Goal: Find specific page/section

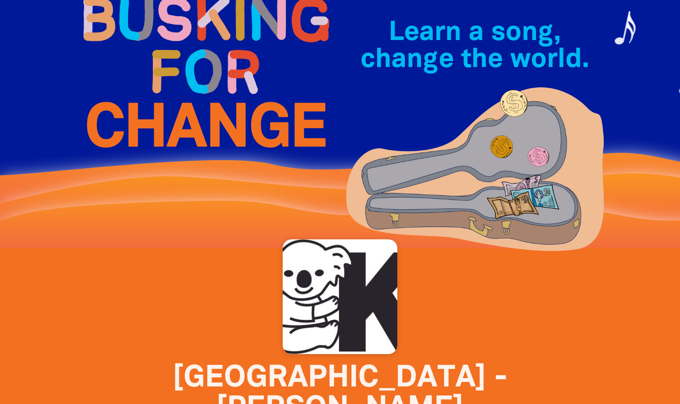
scroll to position [2, 0]
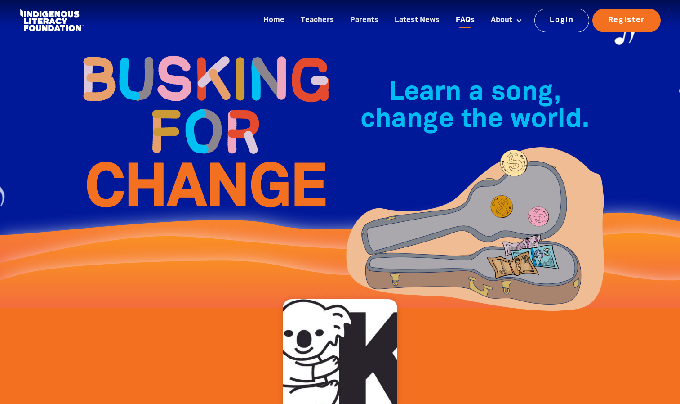
click at [469, 18] on link "FAQs" at bounding box center [465, 20] width 30 height 15
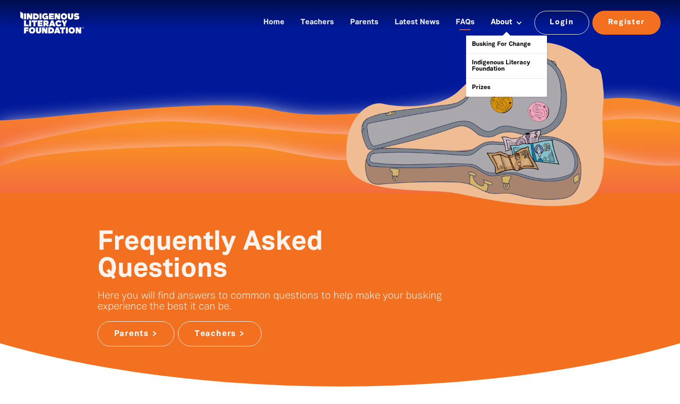
click at [526, 26] on button at bounding box center [519, 23] width 17 height 10
click at [505, 41] on link "Busking For Change" at bounding box center [506, 44] width 81 height 18
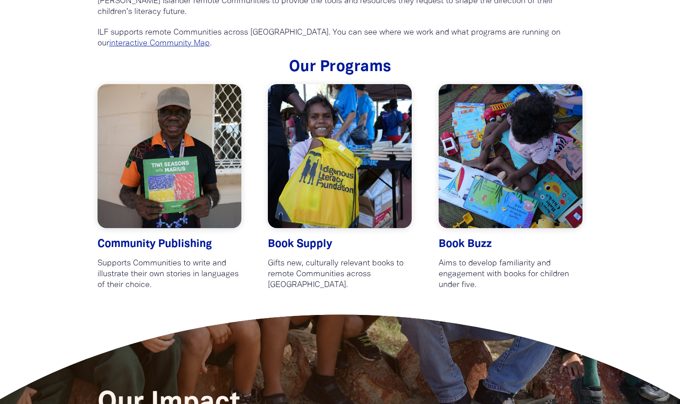
scroll to position [2041, 0]
